Goal: Navigation & Orientation: Go to known website

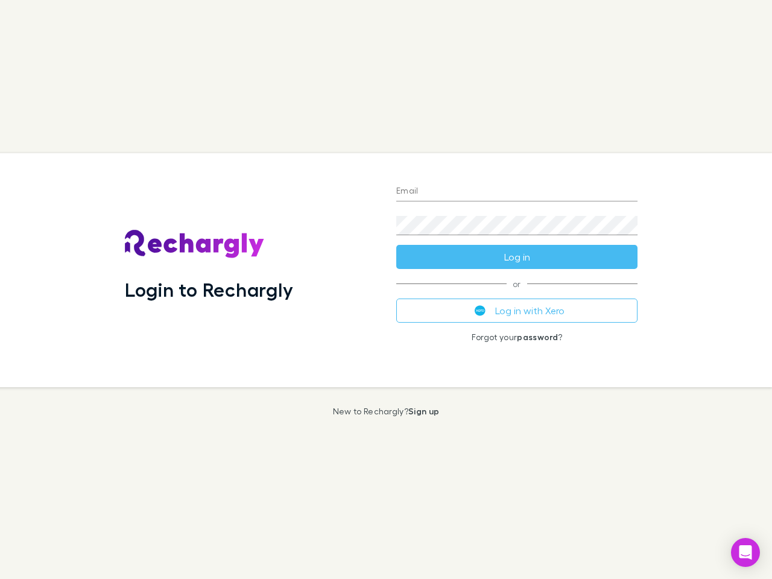
click at [386, 290] on div "Login to Rechargly" at bounding box center [251, 270] width 272 height 234
click at [517, 192] on input "Email" at bounding box center [516, 191] width 241 height 19
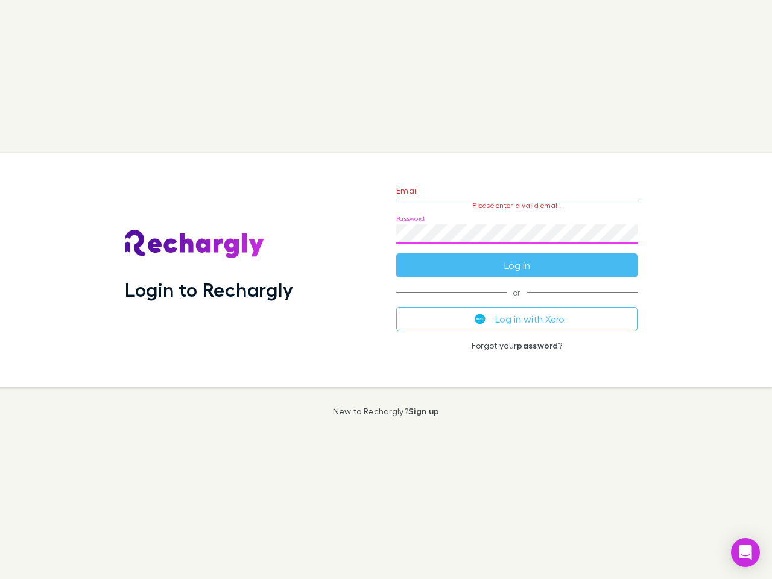
click at [517, 257] on form "Email Please enter a valid email. Password Log in" at bounding box center [516, 225] width 241 height 105
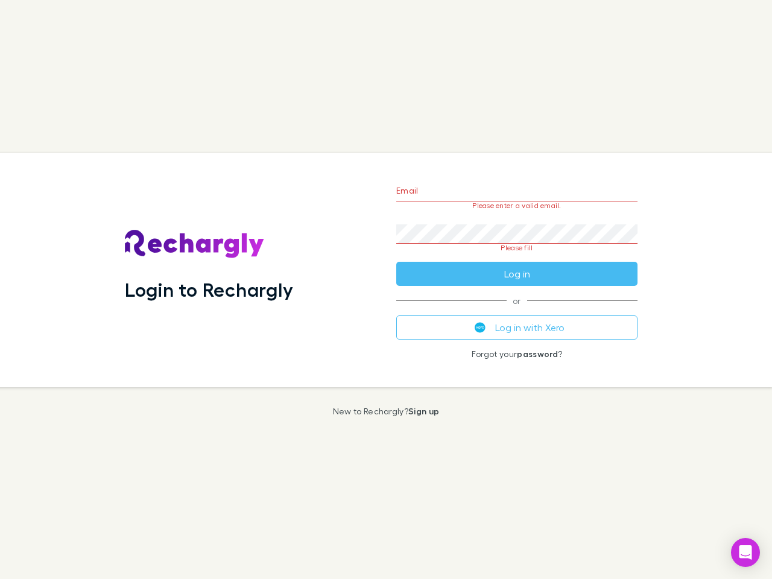
click at [517, 311] on div "Email Please enter a valid email. Password Please fill Log in or Log in with Xe…" at bounding box center [517, 270] width 261 height 234
click at [746, 553] on icon "Open Intercom Messenger" at bounding box center [746, 552] width 13 height 14
